Goal: Check status

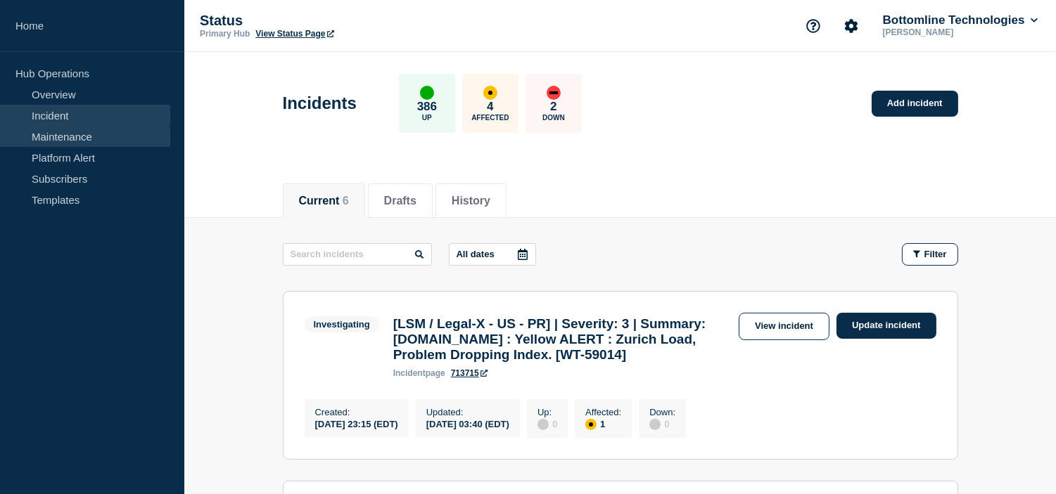
click at [94, 138] on link "Maintenance" at bounding box center [85, 136] width 170 height 21
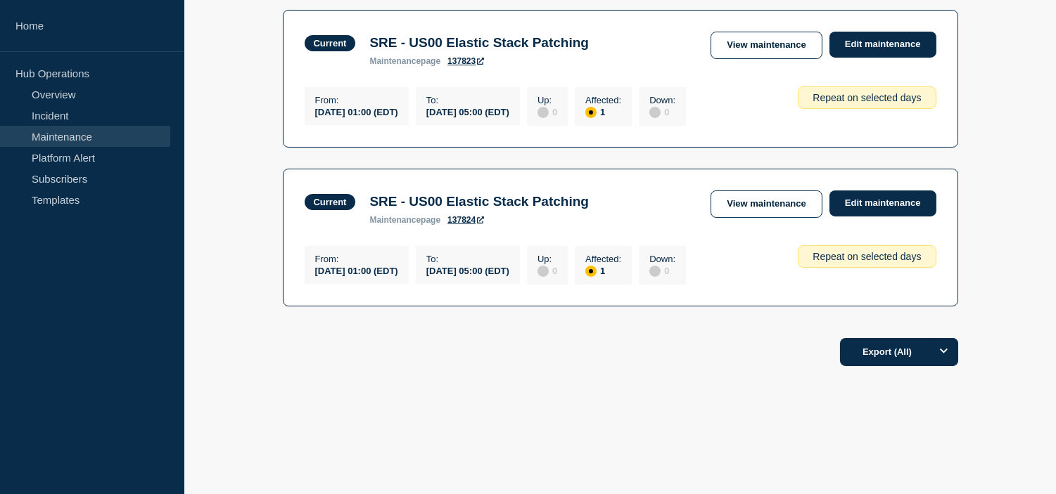
scroll to position [134, 0]
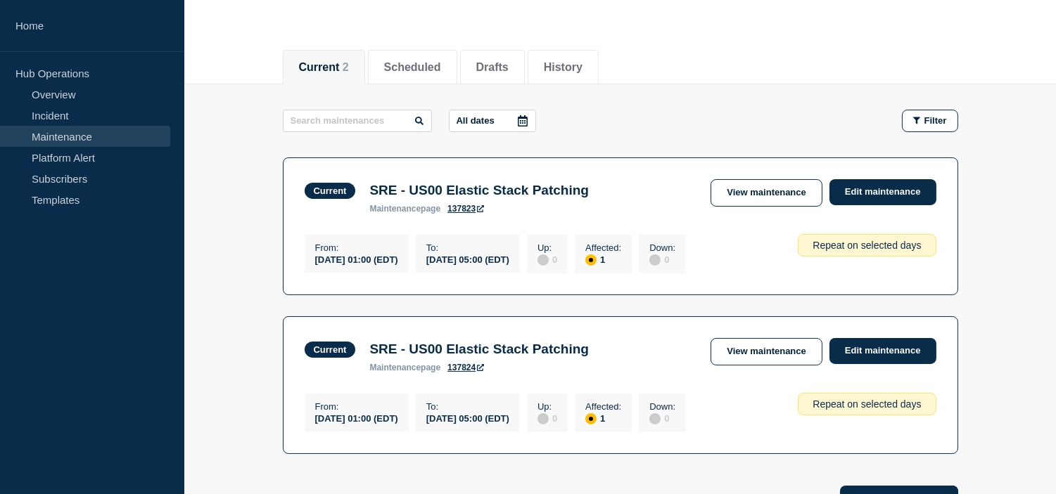
click at [68, 134] on link "Maintenance" at bounding box center [85, 136] width 170 height 21
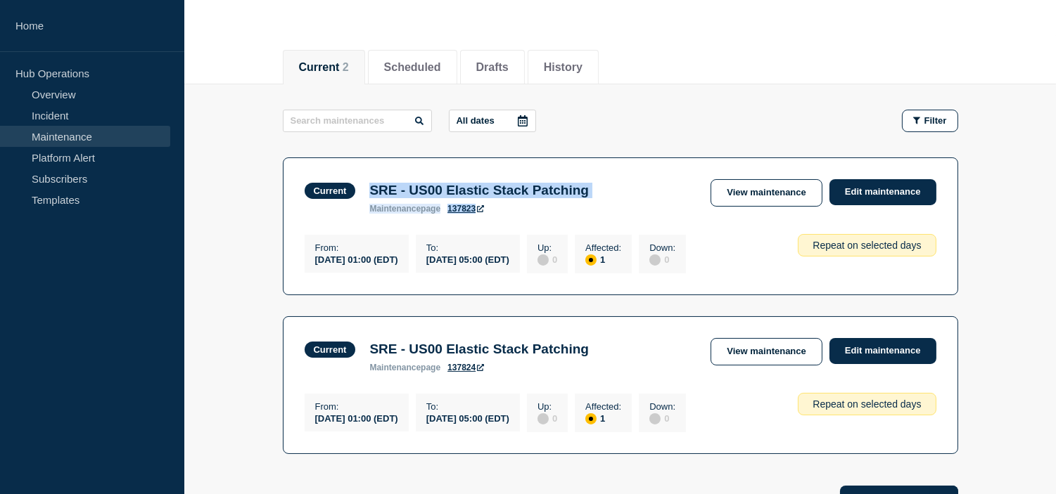
drag, startPoint x: 370, startPoint y: 191, endPoint x: 670, endPoint y: 188, distance: 300.4
click at [670, 188] on div "Current SRE - US00 Elastic Stack Patching maintenance page 137823 View maintena…" at bounding box center [621, 196] width 632 height 34
copy div "SRE - US00 Elastic Stack Patching maintenance page 137823"
click at [440, 71] on button "Scheduled" at bounding box center [412, 67] width 57 height 13
click at [580, 68] on button "History" at bounding box center [563, 67] width 39 height 13
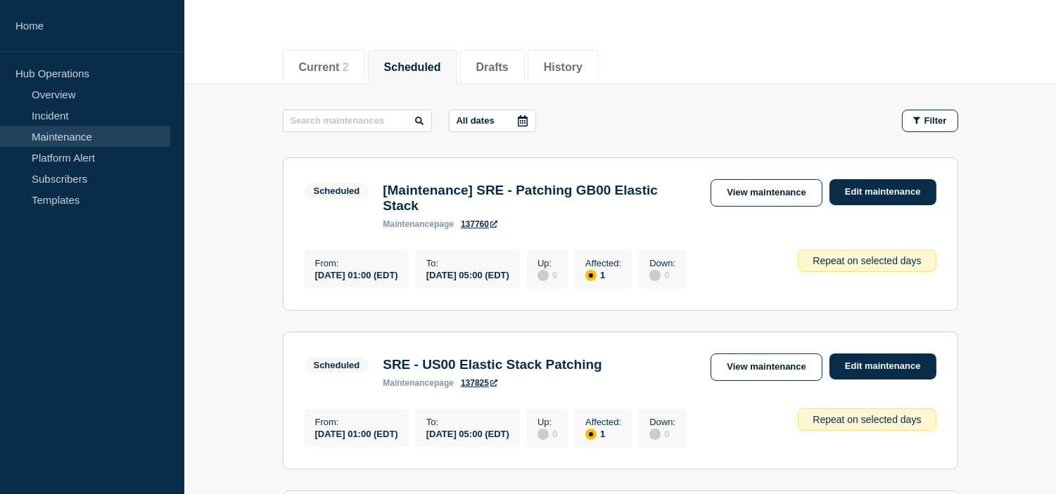
scroll to position [290, 0]
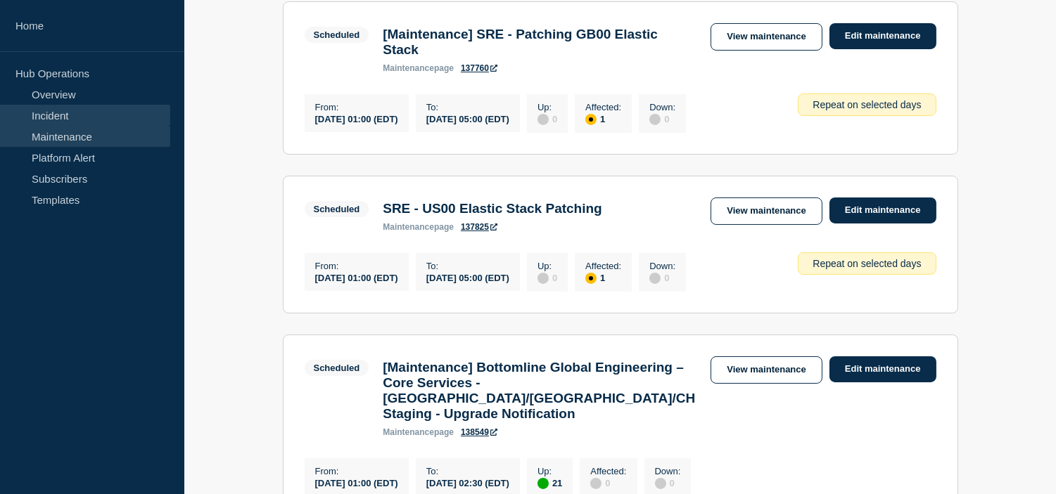
click at [87, 122] on link "Incident" at bounding box center [85, 115] width 170 height 21
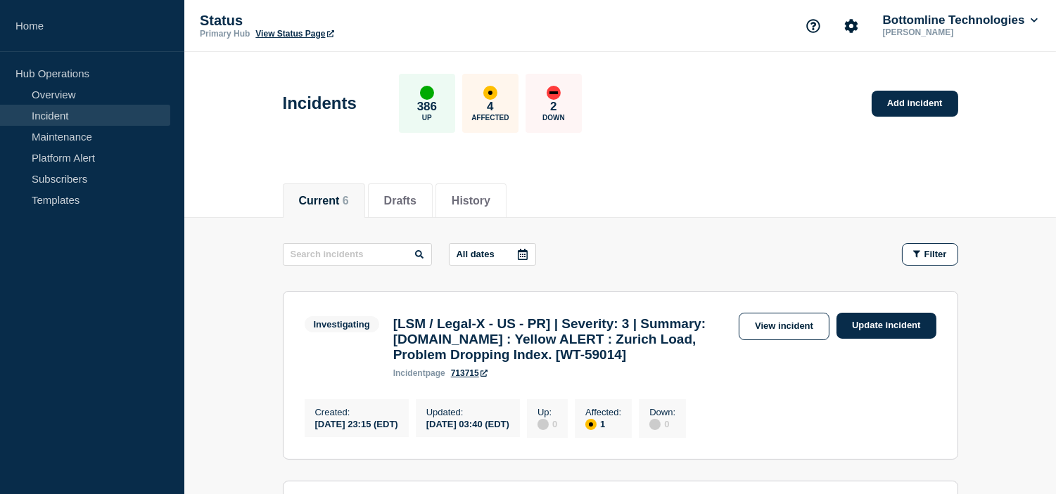
scroll to position [312, 0]
